Goal: Information Seeking & Learning: Learn about a topic

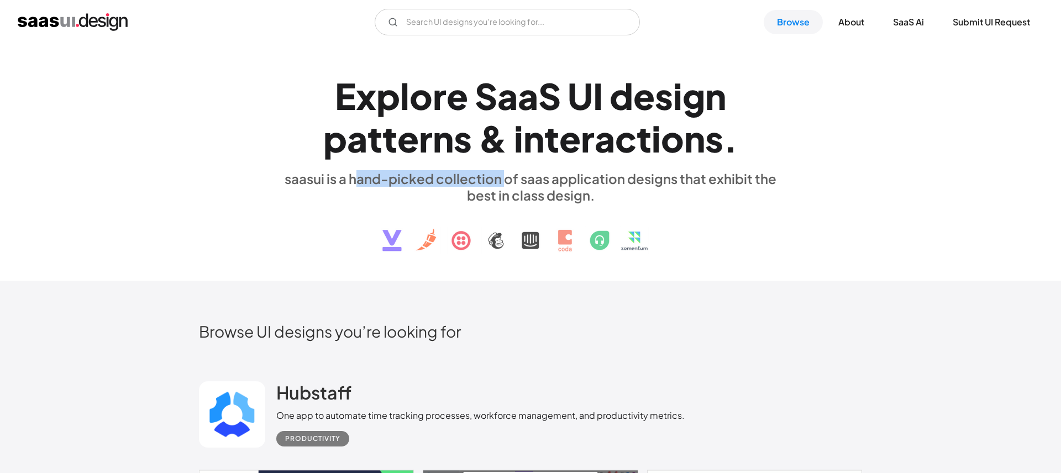
drag, startPoint x: 358, startPoint y: 181, endPoint x: 513, endPoint y: 181, distance: 155.2
click at [511, 181] on div "saasui is a hand-picked collection of saas application designs that exhibit the…" at bounding box center [530, 186] width 508 height 33
click at [571, 181] on div "saasui is a hand-picked collection of saas application designs that exhibit the…" at bounding box center [530, 186] width 508 height 33
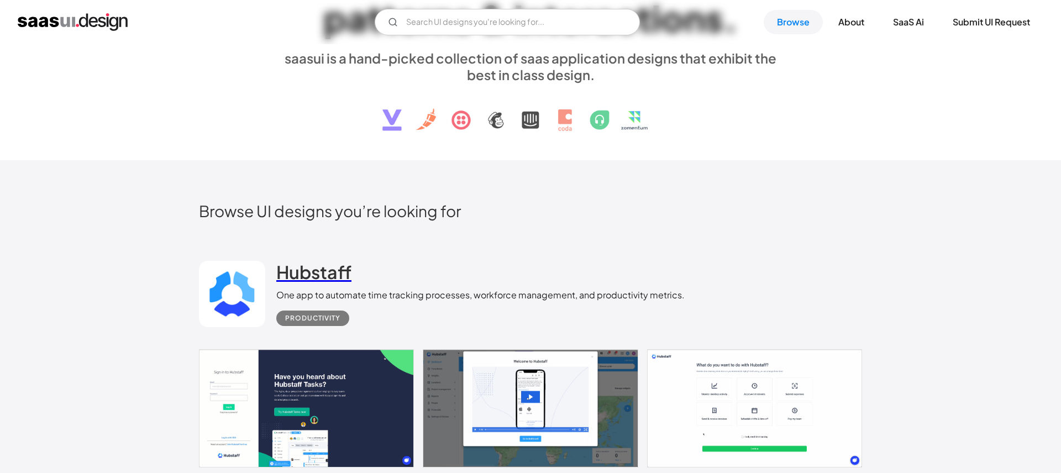
click at [299, 274] on h2 "Hubstaff" at bounding box center [313, 272] width 75 height 22
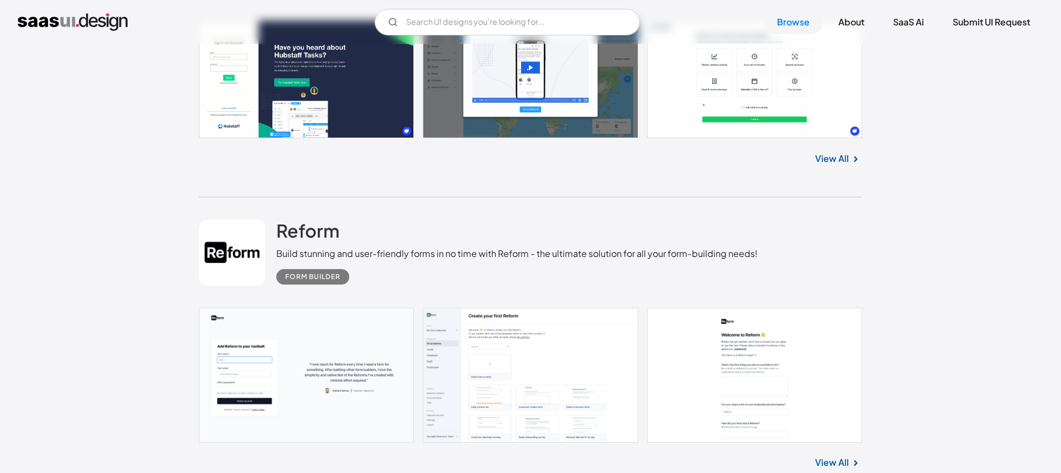
scroll to position [520, 0]
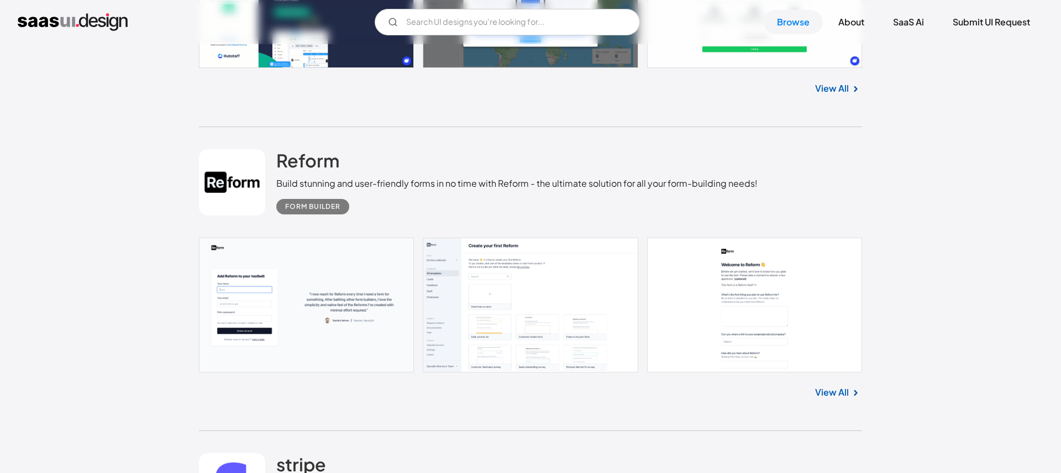
click at [354, 302] on link at bounding box center [530, 305] width 663 height 135
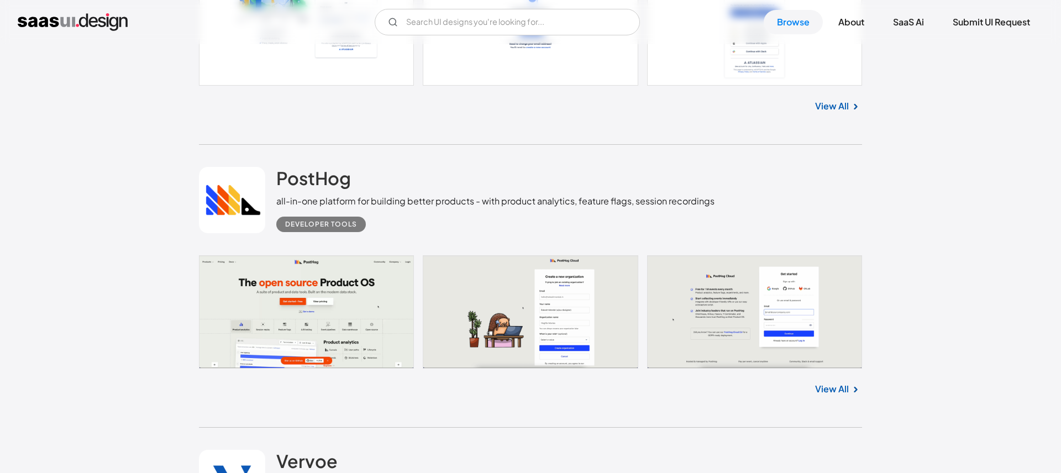
scroll to position [3777, 0]
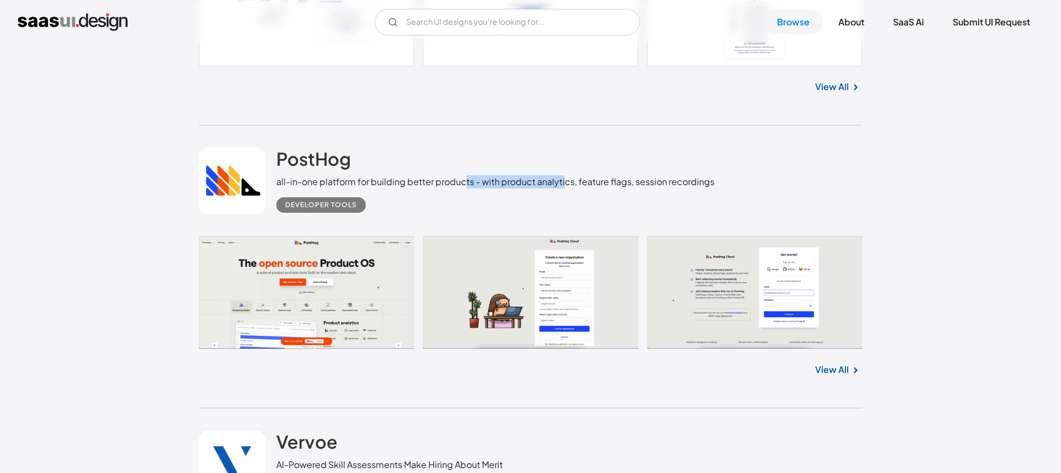
drag, startPoint x: 465, startPoint y: 176, endPoint x: 575, endPoint y: 180, distance: 110.5
click at [575, 178] on div "all-in-one platform for building better products - with product analytics, feat…" at bounding box center [495, 181] width 438 height 13
click at [593, 181] on div "all-in-one platform for building better products - with product analytics, feat…" at bounding box center [495, 181] width 438 height 13
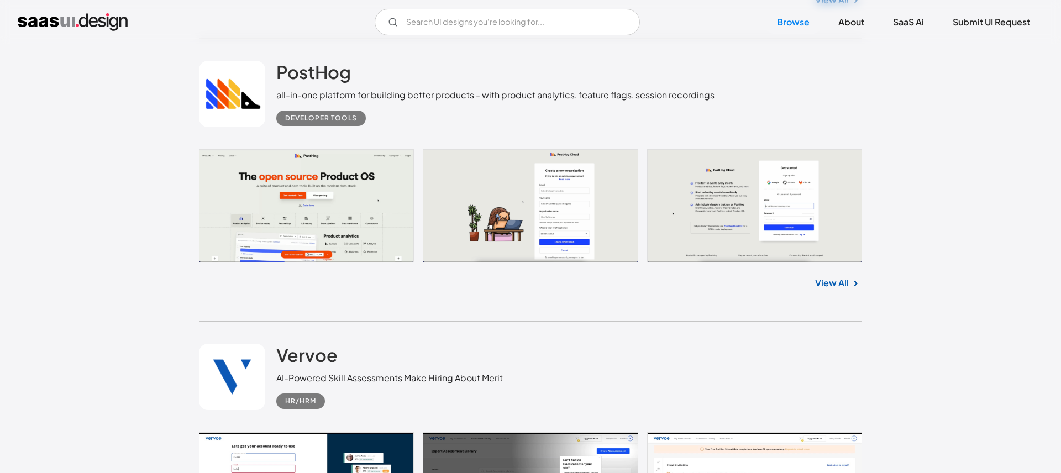
scroll to position [3877, 0]
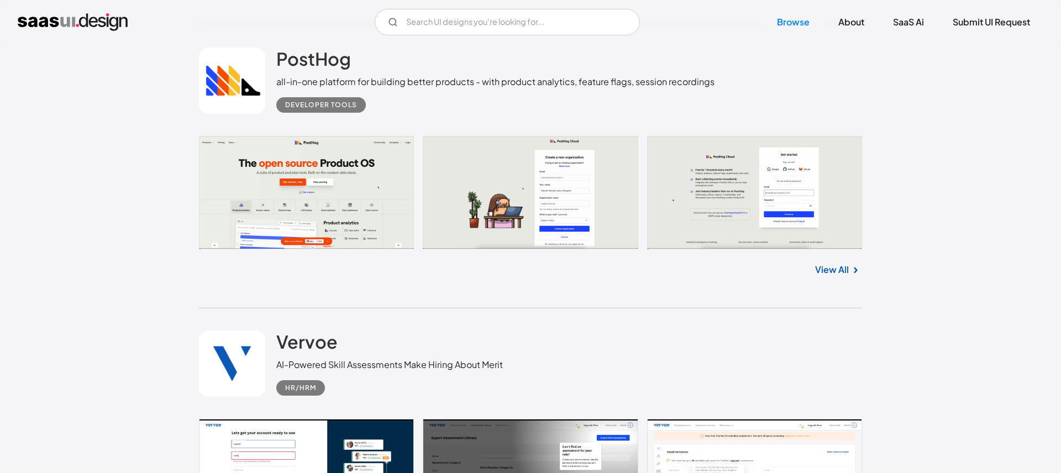
click at [843, 273] on link "View All" at bounding box center [832, 269] width 34 height 13
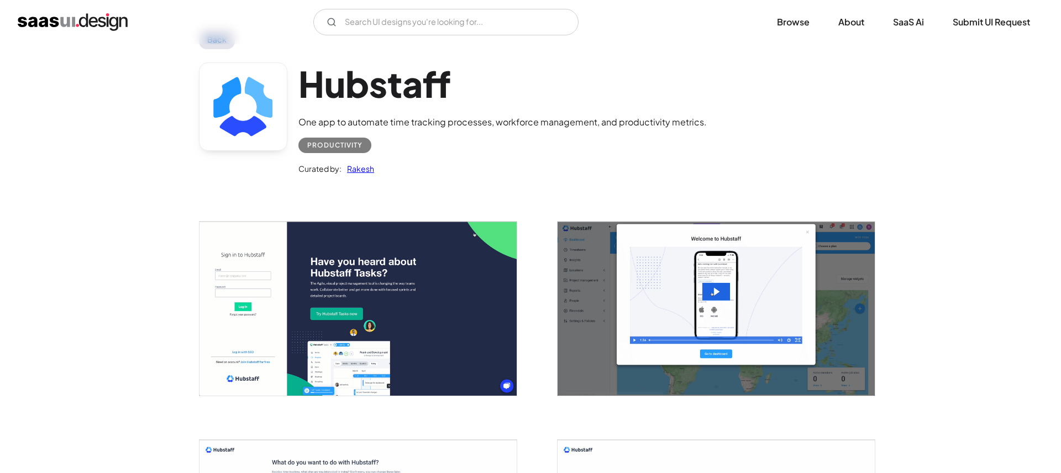
scroll to position [80, 0]
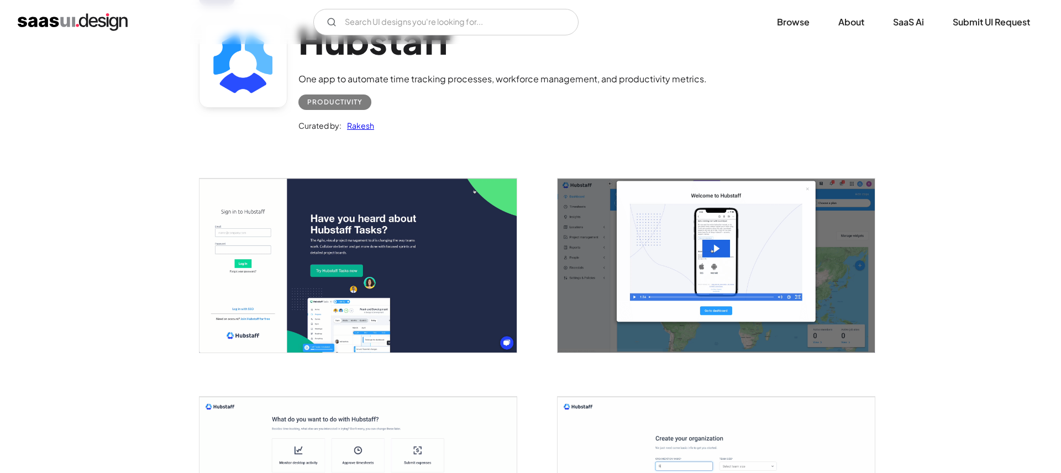
click at [402, 284] on img "open lightbox" at bounding box center [357, 265] width 317 height 174
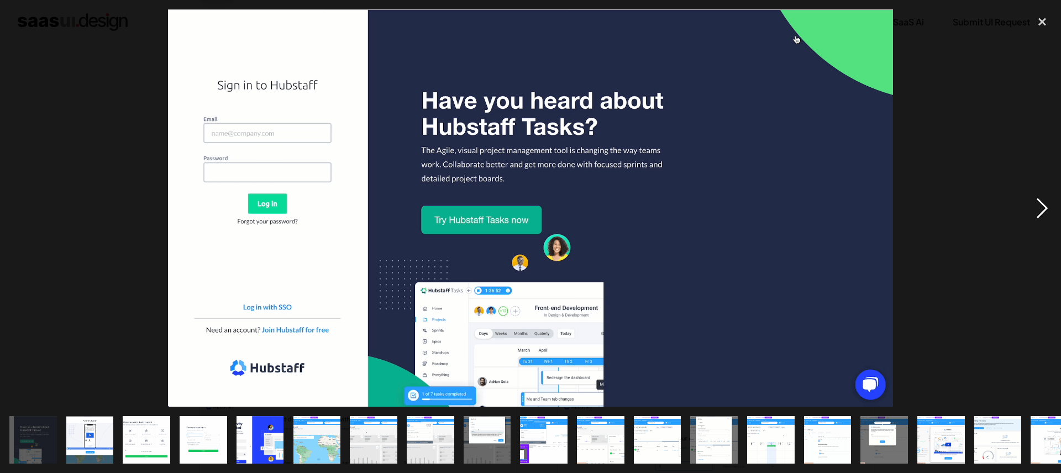
click at [1035, 210] on div "next image" at bounding box center [1042, 207] width 38 height 397
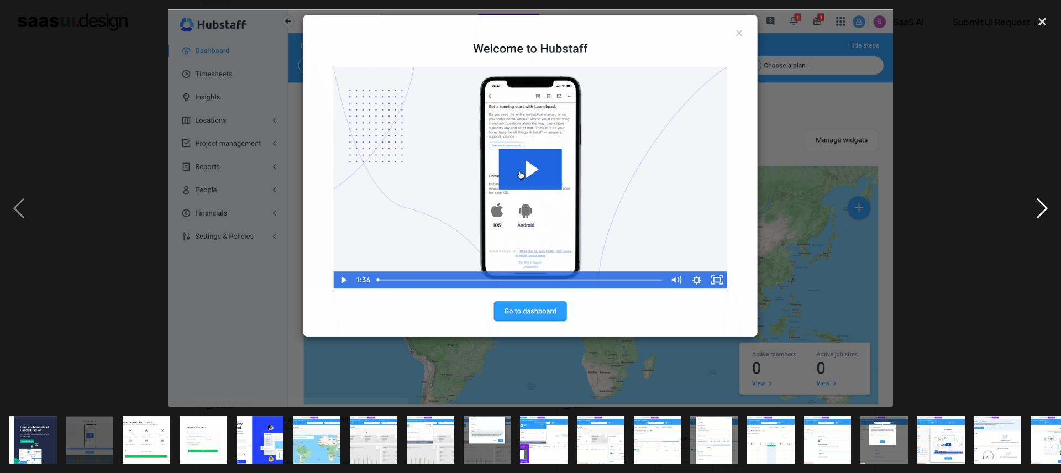
click at [1035, 210] on div "next image" at bounding box center [1042, 207] width 38 height 397
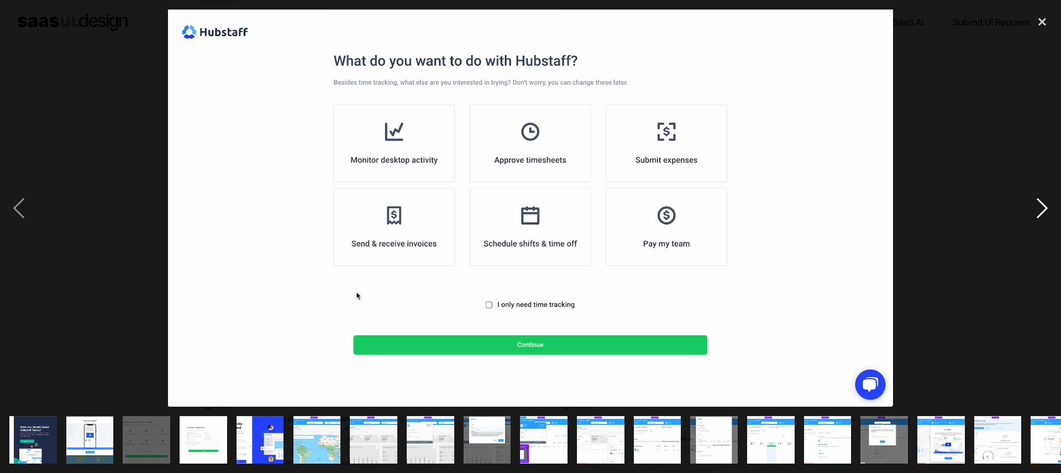
click at [1035, 210] on div "next image" at bounding box center [1042, 207] width 38 height 397
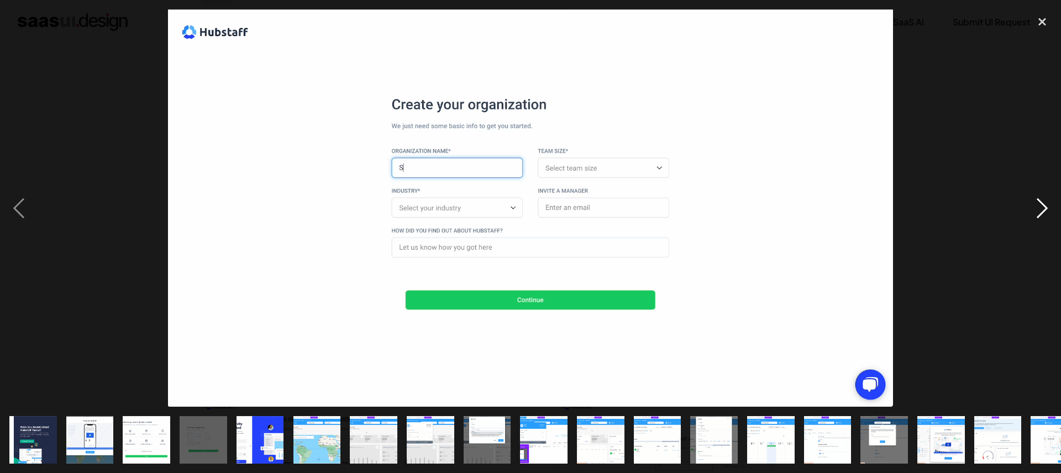
click at [1035, 209] on div "next image" at bounding box center [1042, 207] width 38 height 397
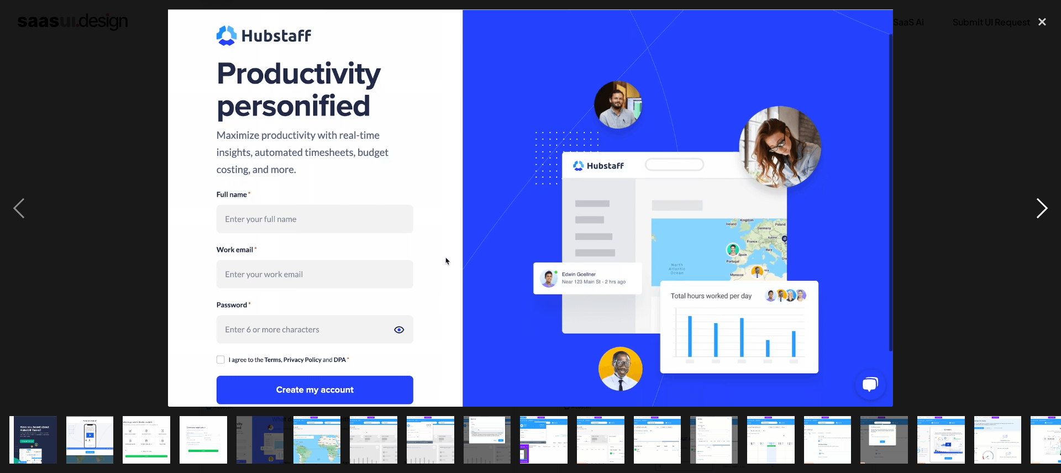
click at [1035, 209] on div "next image" at bounding box center [1042, 207] width 38 height 397
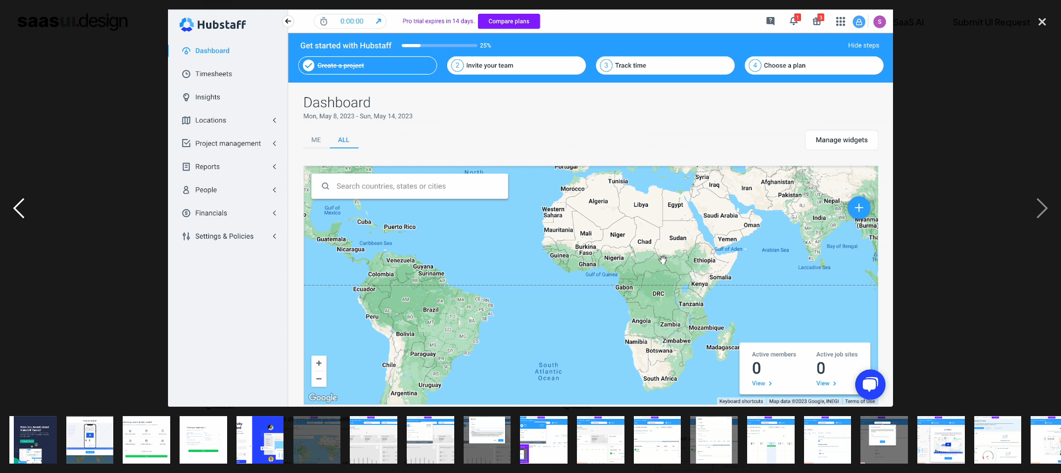
click at [23, 207] on div "previous image" at bounding box center [19, 207] width 38 height 397
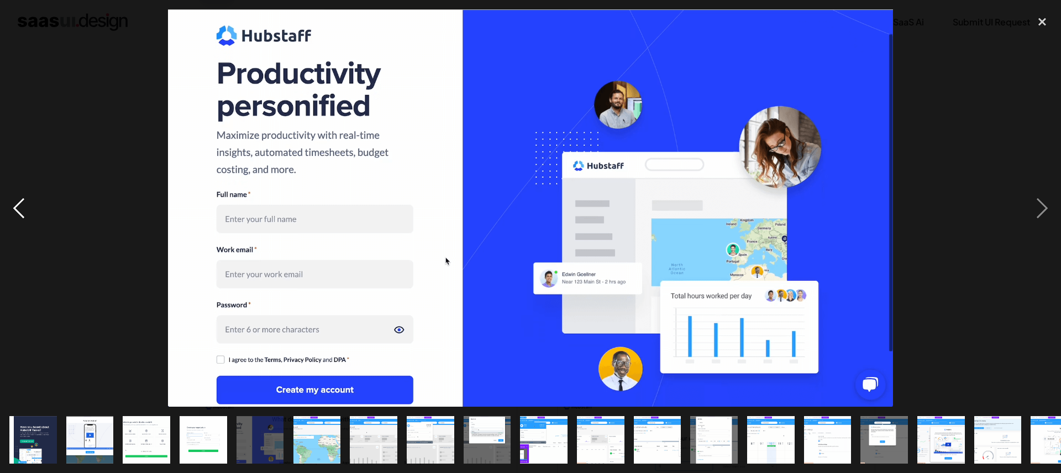
click at [23, 207] on div "previous image" at bounding box center [19, 207] width 38 height 397
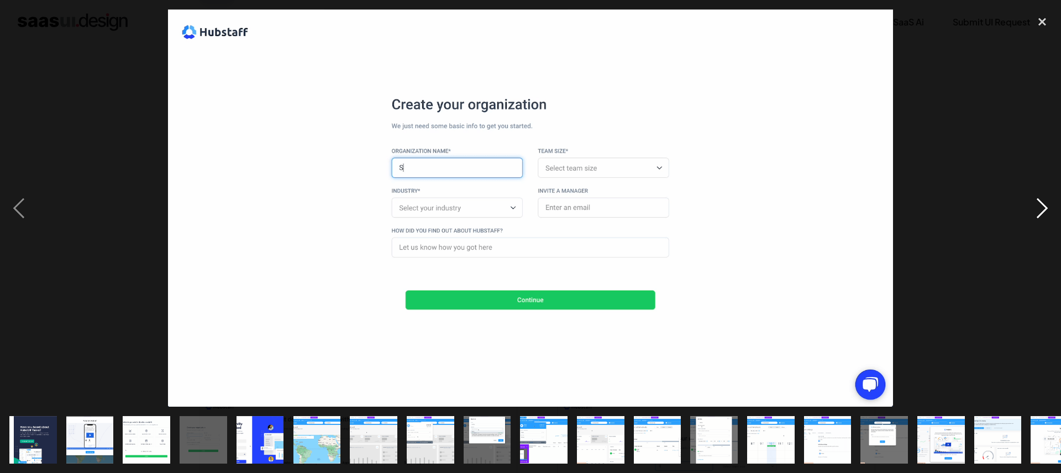
click at [1044, 208] on div "next image" at bounding box center [1042, 207] width 38 height 397
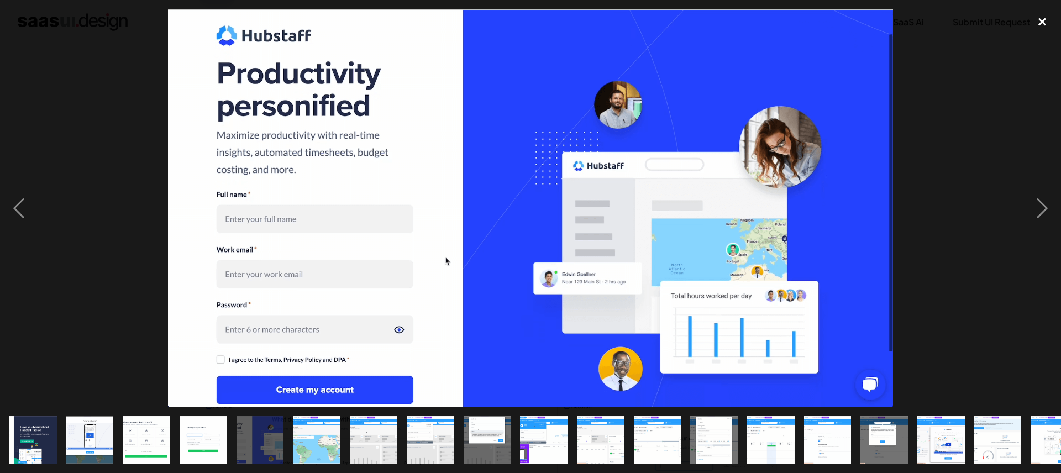
click at [1039, 22] on div "close lightbox" at bounding box center [1042, 21] width 38 height 24
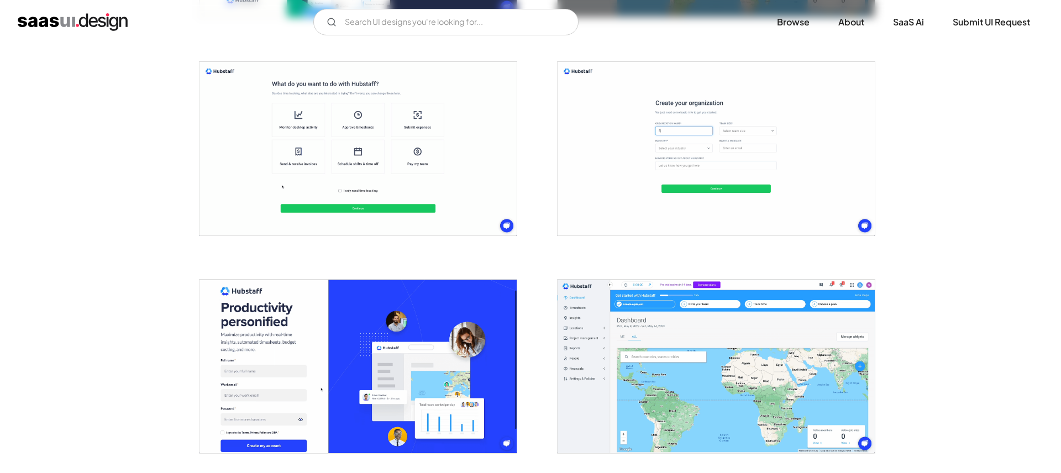
scroll to position [490, 0]
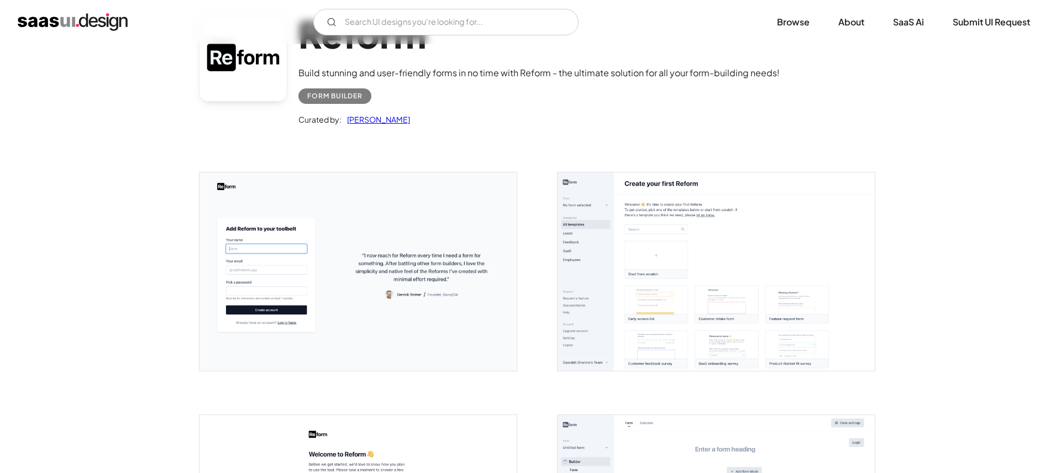
scroll to position [103, 0]
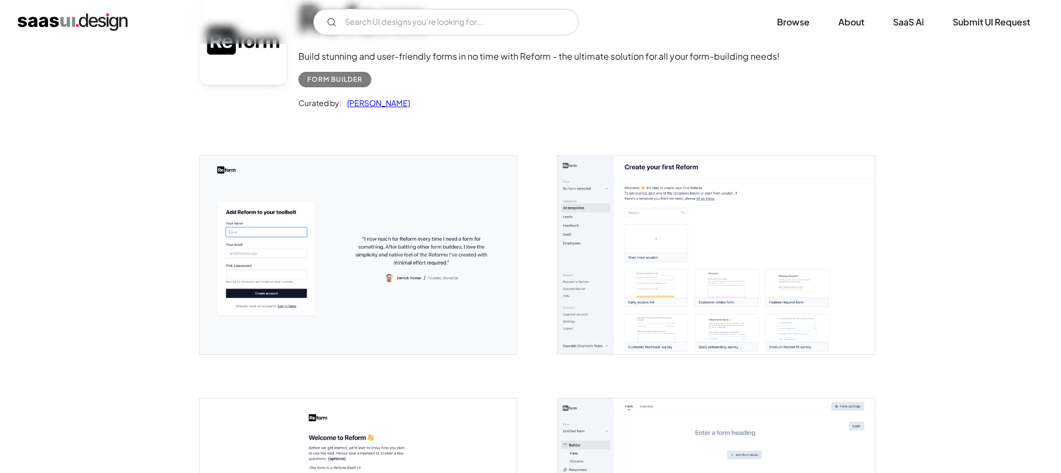
click at [715, 215] on img "open lightbox" at bounding box center [715, 255] width 317 height 198
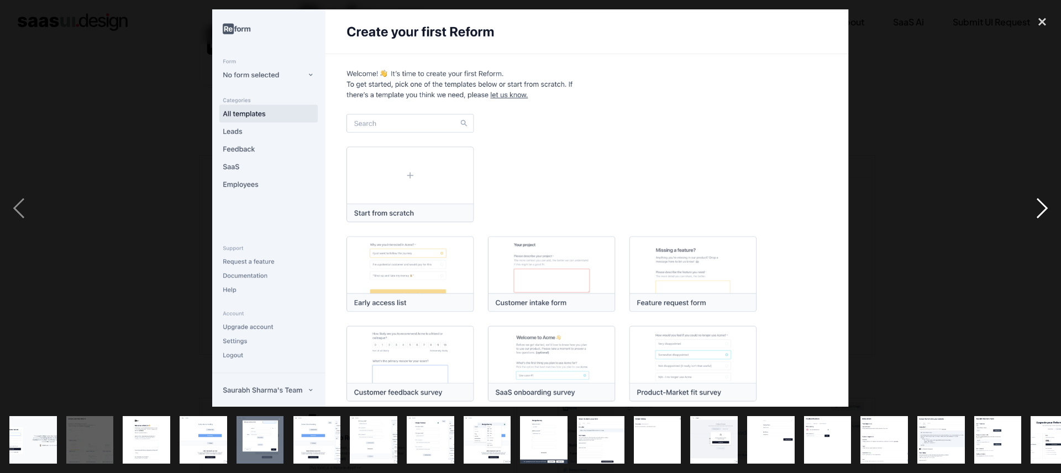
click at [1040, 194] on div "next image" at bounding box center [1042, 207] width 38 height 397
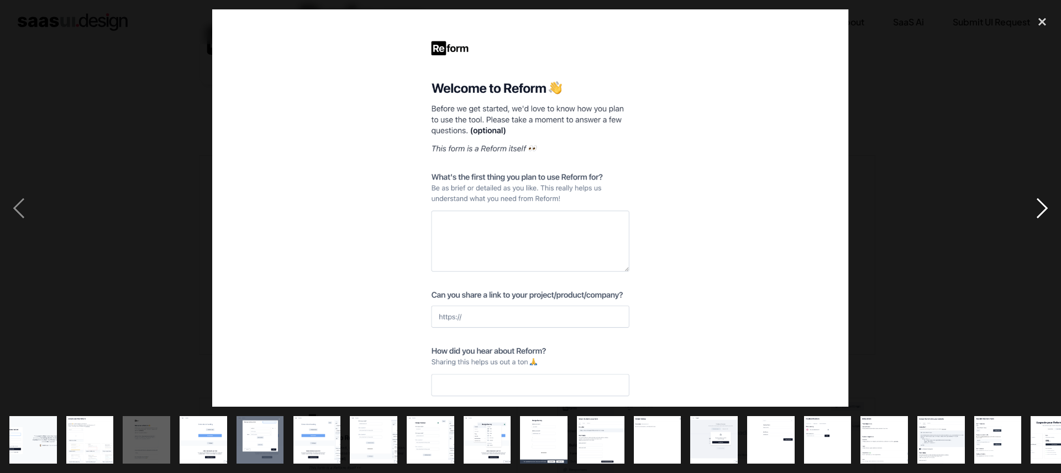
click at [1040, 202] on div "next image" at bounding box center [1042, 207] width 38 height 397
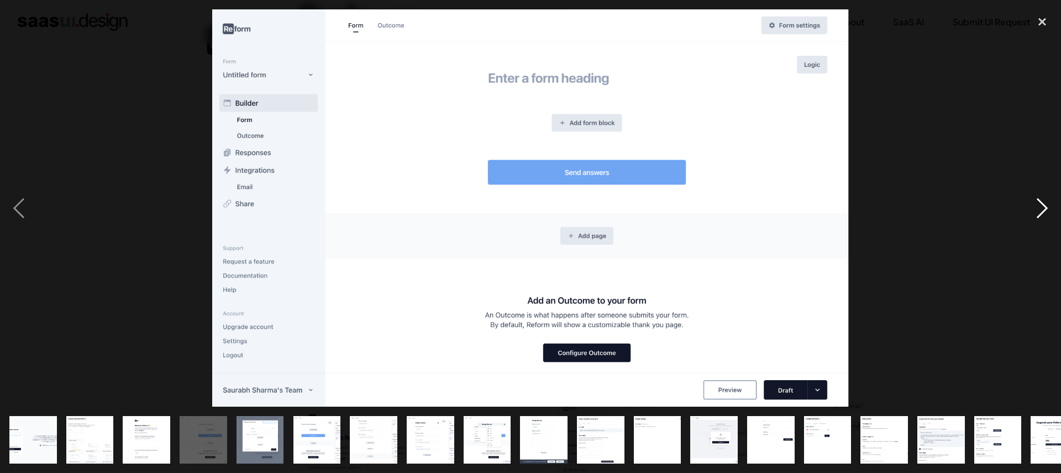
click at [1040, 202] on div "next image" at bounding box center [1042, 207] width 38 height 397
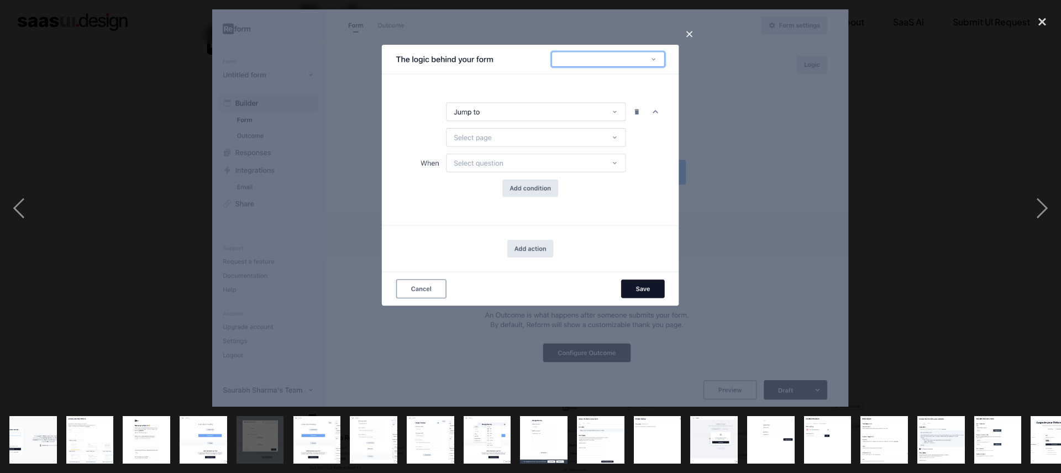
click at [929, 80] on div at bounding box center [530, 207] width 1061 height 397
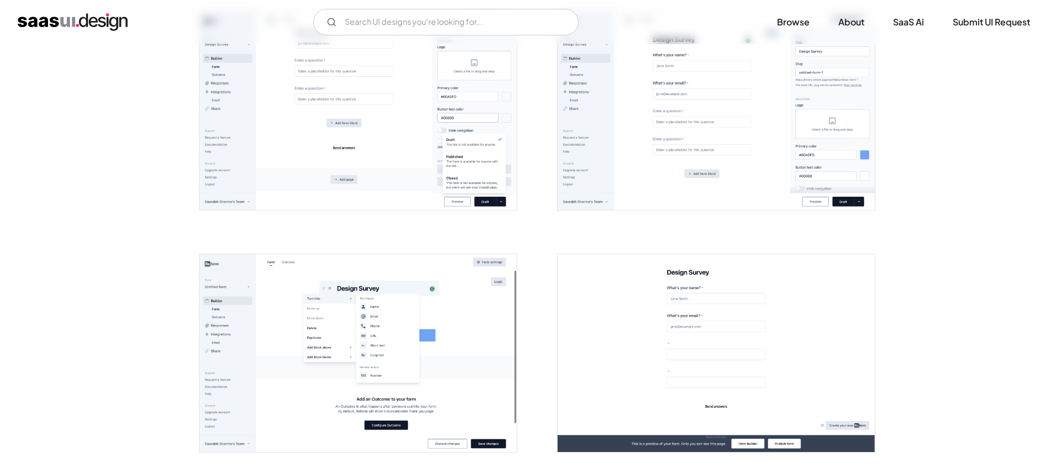
scroll to position [977, 0]
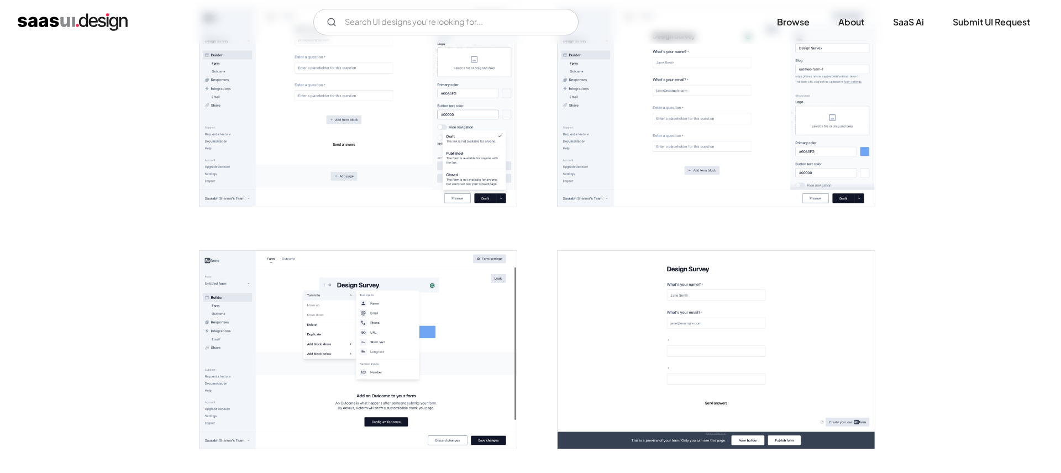
click at [763, 134] on img "open lightbox" at bounding box center [715, 107] width 317 height 198
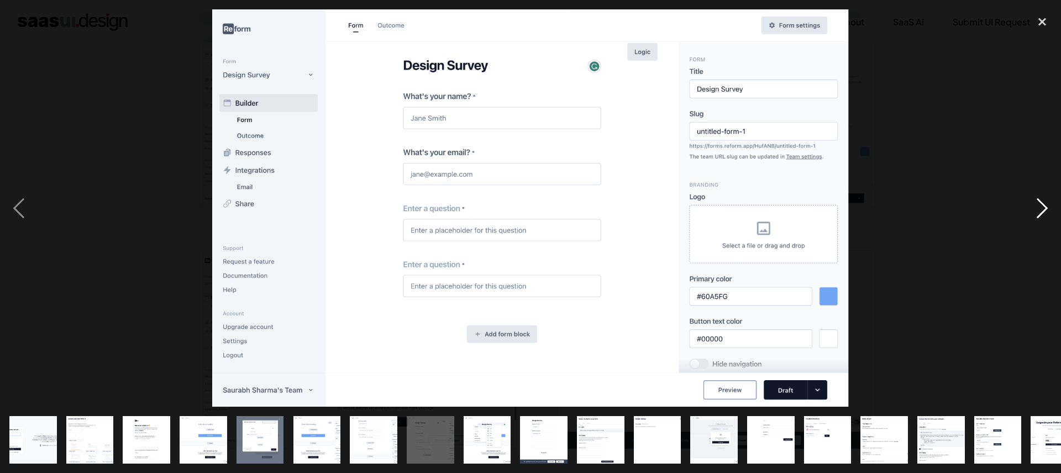
click at [1042, 203] on div "next image" at bounding box center [1042, 207] width 38 height 397
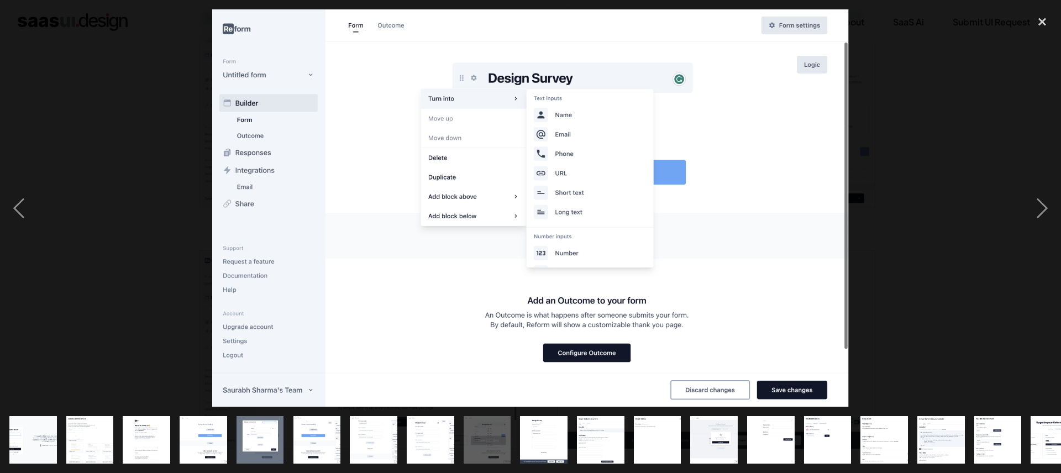
click at [945, 165] on div at bounding box center [530, 207] width 1061 height 397
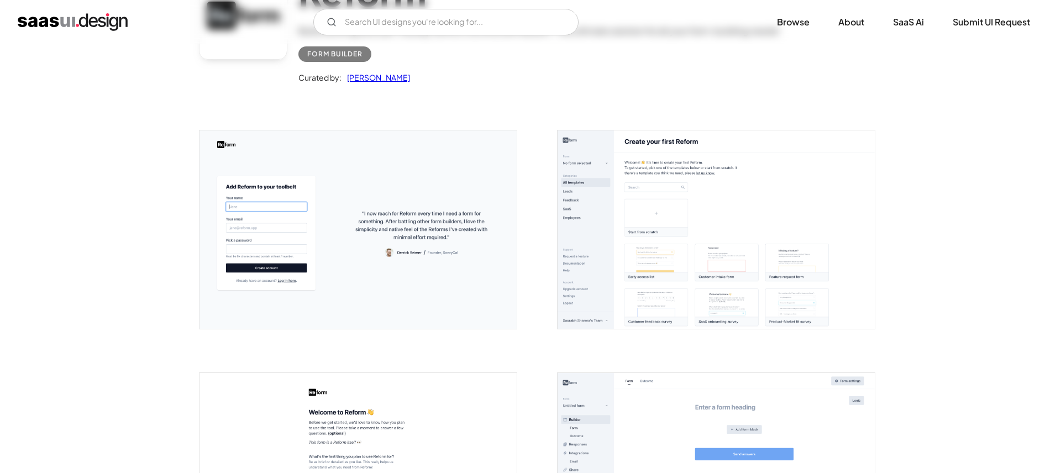
scroll to position [0, 0]
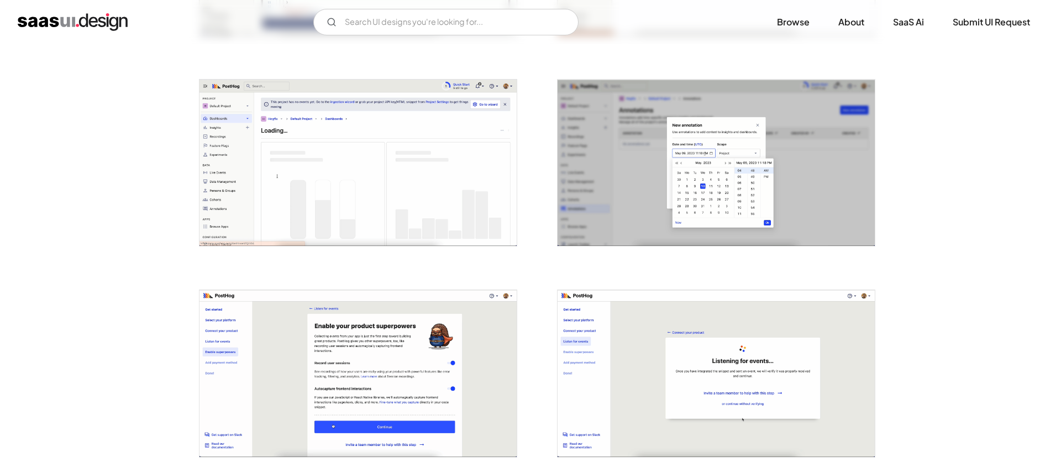
scroll to position [906, 0]
